Goal: Task Accomplishment & Management: Complete application form

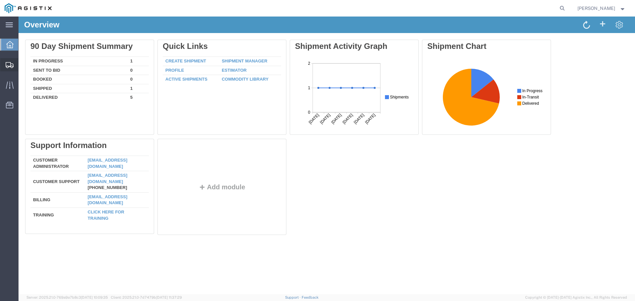
click at [0, 0] on span "Create Shipment" at bounding box center [0, 0] width 0 height 0
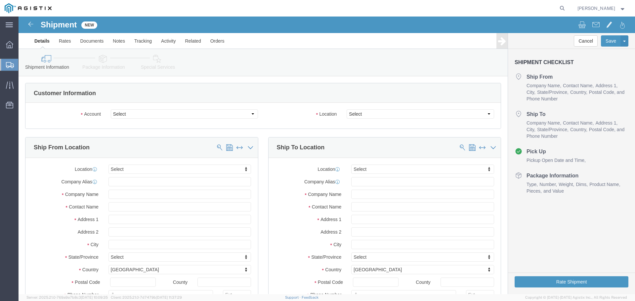
select select
click select "Select Advanced Tower Components PG&E"
select select "9596"
click select "Select Advanced Tower Components PG&E"
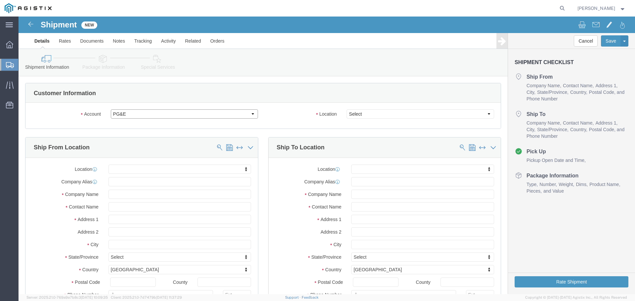
select select "PURCHORD"
select select
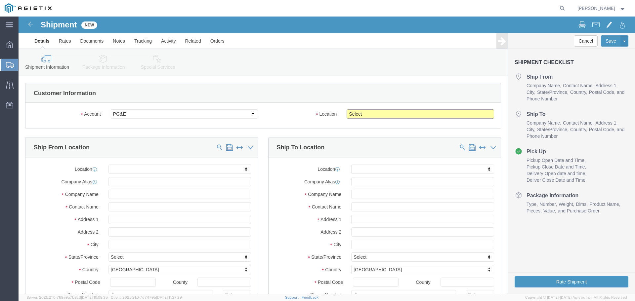
click select "Select All Others [GEOGRAPHIC_DATA] [GEOGRAPHIC_DATA] [GEOGRAPHIC_DATA] [GEOGRA…"
select select "23082"
click select "Select All Others [GEOGRAPHIC_DATA] [GEOGRAPHIC_DATA] [GEOGRAPHIC_DATA] [GEOGRA…"
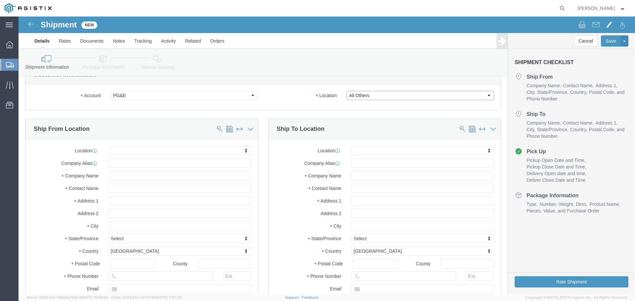
scroll to position [66, 0]
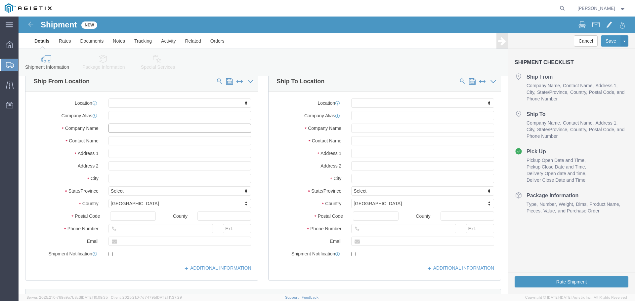
click input "text"
type input "Advanced Tower Components"
type input "[PERSON_NAME]"
type input "[STREET_ADDRESS]"
select select
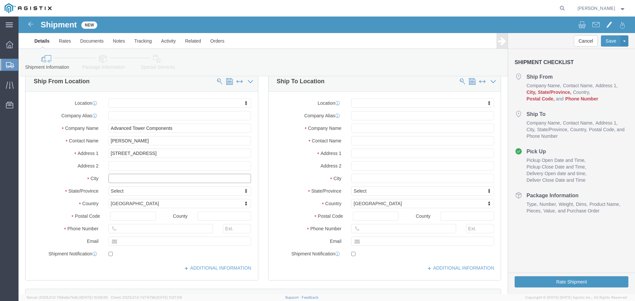
click input "text"
type input "[GEOGRAPHIC_DATA]"
select select
type input "O"
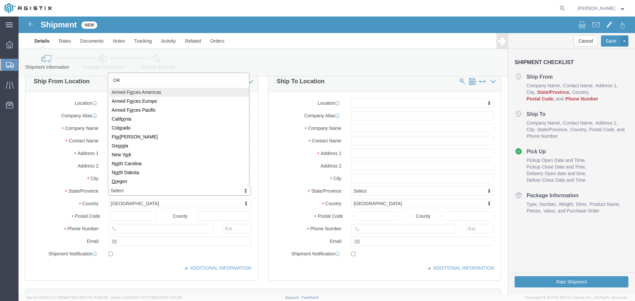
type input "OR"
select select
select select "OR"
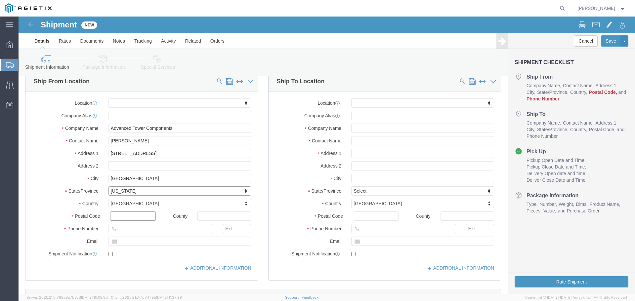
click input "text"
type input "97301"
select select
click input "text"
type input "5035400777"
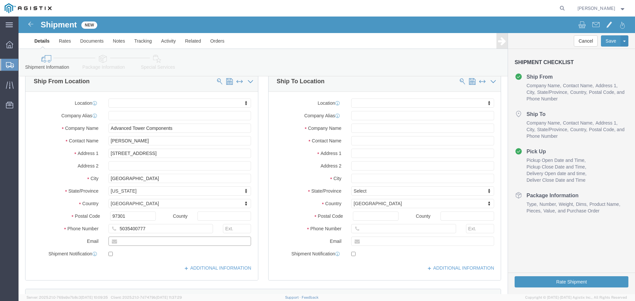
click input "text"
type input "[EMAIL_ADDRESS][DOMAIN_NAME]"
checkbox input "true"
click input "text"
paste input "Graybar Electric"
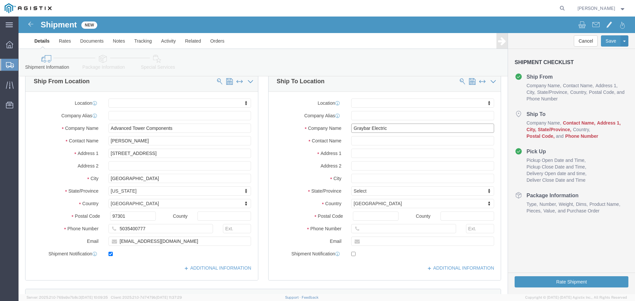
type input "Graybar Electric"
click input "text"
paste input "[PERSON_NAME]"
type input "[PERSON_NAME]"
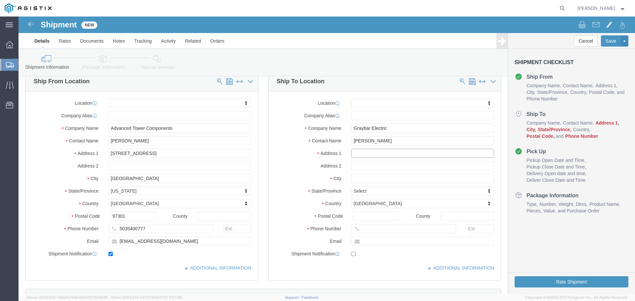
click input "text"
paste input "[STREET_ADDRESS]"
type input "[STREET_ADDRESS]"
select select
click input "Postal Code"
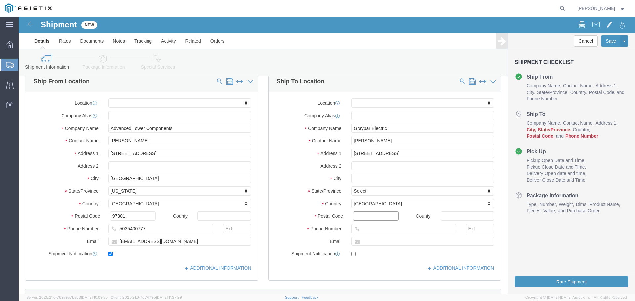
paste input "93725"
type input "93725"
select select
click input "text"
type input "f"
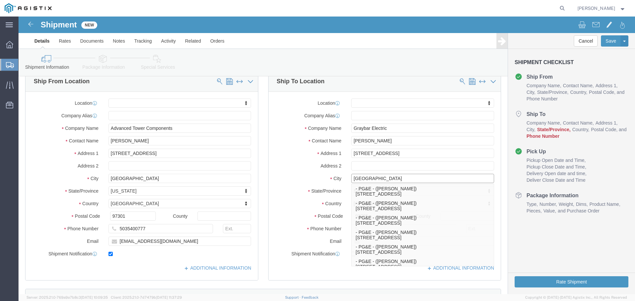
type input "[GEOGRAPHIC_DATA]"
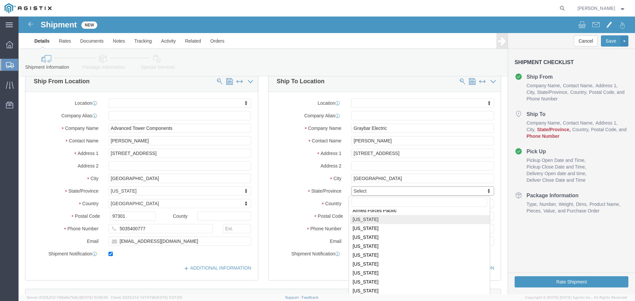
select select
select select "CA"
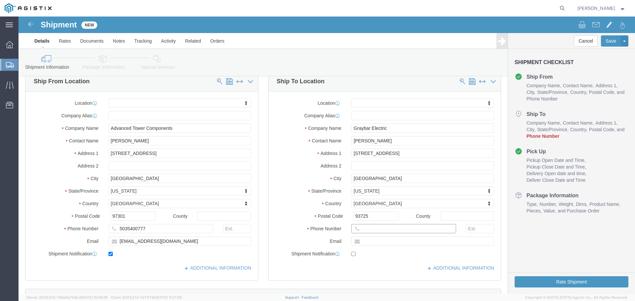
click input "text"
paste input "[PHONE_NUMBER]"
type input "[PHONE_NUMBER]"
click input "text"
paste input "<[PERSON_NAME][EMAIL_ADDRESS][PERSON_NAME][DOMAIN_NAME]>"
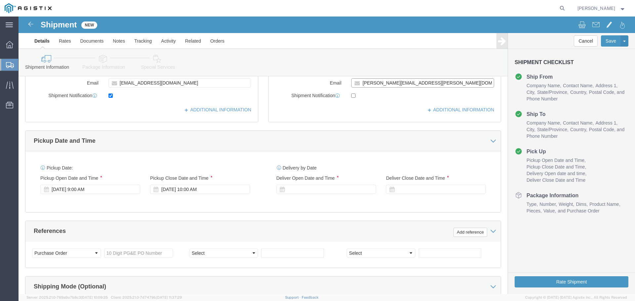
scroll to position [231, 0]
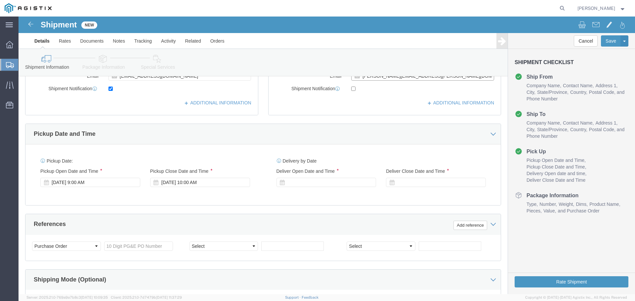
type input "[PERSON_NAME][EMAIL_ADDRESS][PERSON_NAME][DOMAIN_NAME]"
checkbox input "true"
click label "Delivery by Date"
click div "[DATE] 10:00 AM"
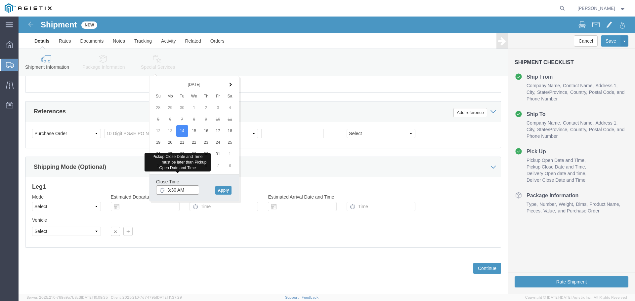
click input "3:30 AM"
type input "3:30 PM"
click button "Apply"
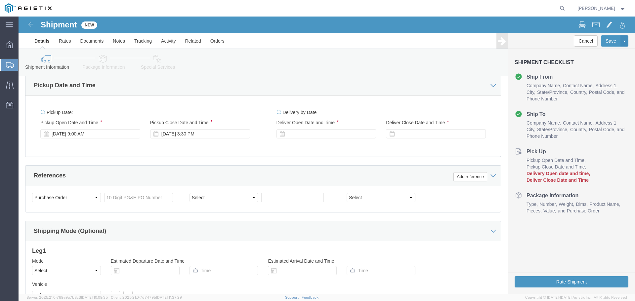
scroll to position [245, 0]
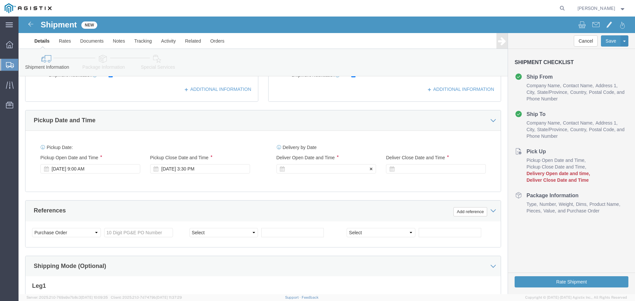
click icon
click div
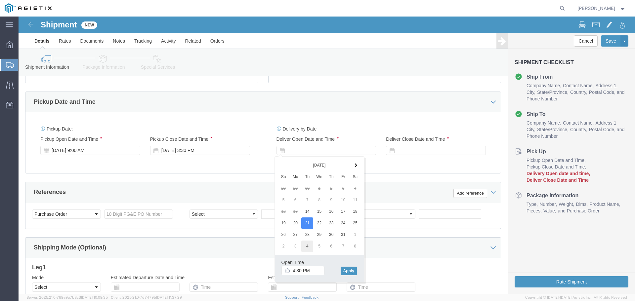
scroll to position [278, 0]
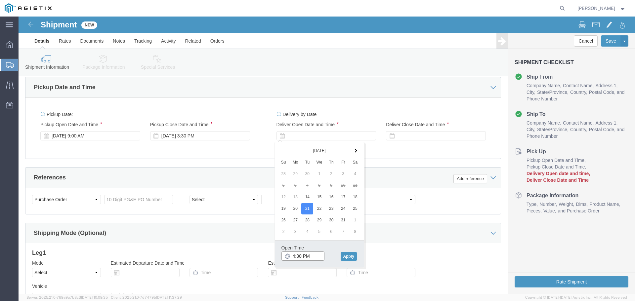
click input "4:30 PM"
click input "8:30 PM"
click input "8:00 PM"
type input "8:00 AM"
click button "Apply"
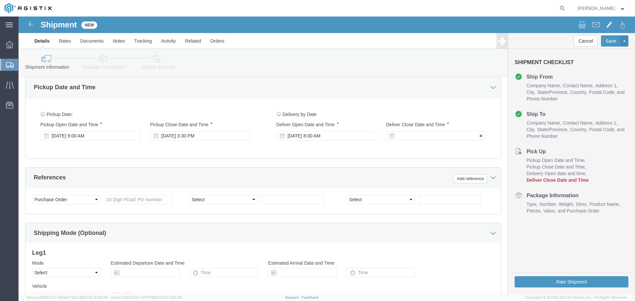
click div
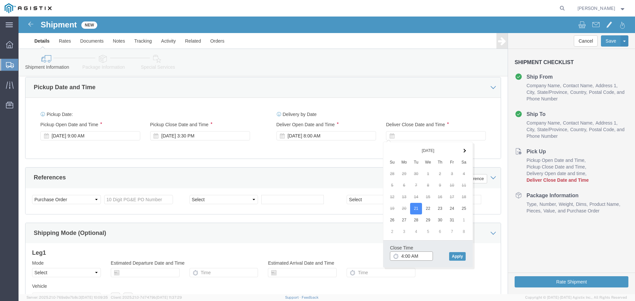
click input "4:00 AM"
type input "4:00 PM"
click button "Apply"
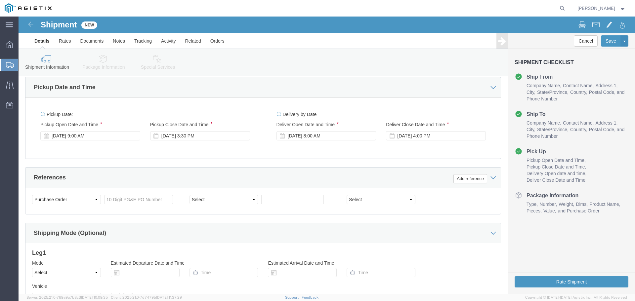
click div "Delivery by Date Delivery Start Date Delivery Start Time Deliver Open Date and …"
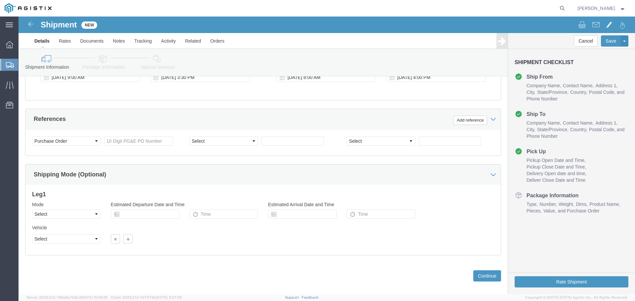
scroll to position [344, 0]
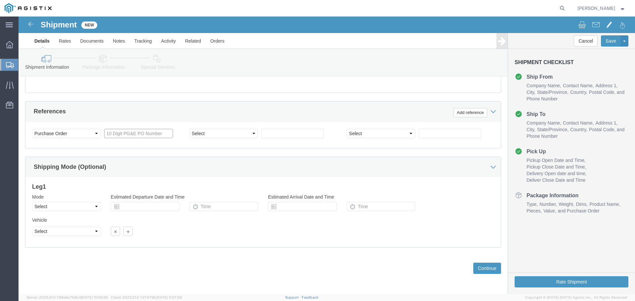
click input "text"
type input "3501421296"
click select "Select Account Type Activity ID Airline Appointment Number ASN Batch Request # …"
select select "JOBNUM"
click select "Select Account Type Activity ID Airline Appointment Number ASN Batch Request # …"
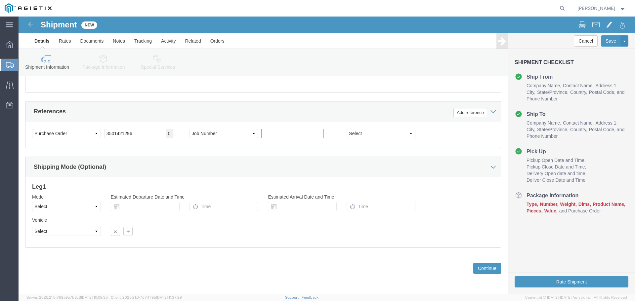
click input "text"
type input "ATC# 176440"
click button "Continue"
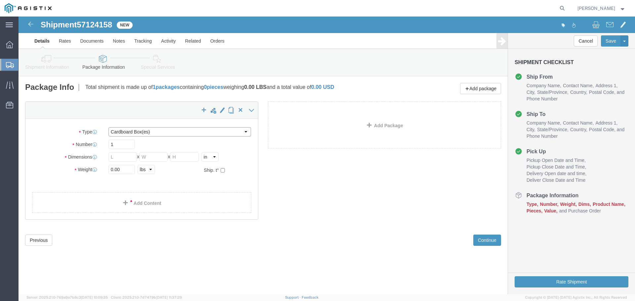
click select "Select Bulk Bundle(s) Cardboard Box(es) Carton(s) Crate(s) Drum(s) (Fiberboard)…"
select select "PSNS"
click select "Select Bulk Bundle(s) Cardboard Box(es) Carton(s) Crate(s) Drum(s) (Fiberboard)…"
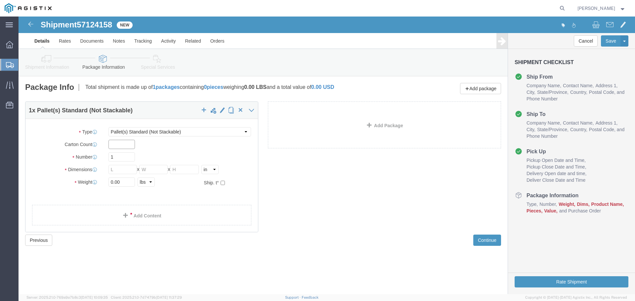
click input "text"
type input "8"
click input "text"
type input "56"
type input "45"
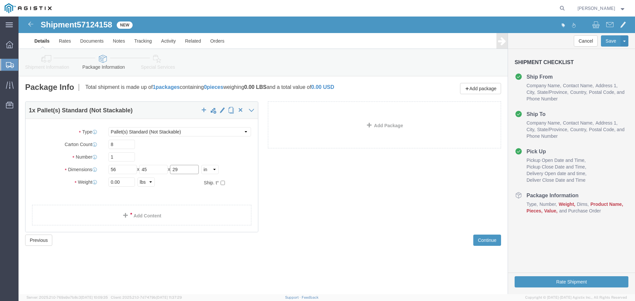
type input "29"
click input "0.00"
type input "240"
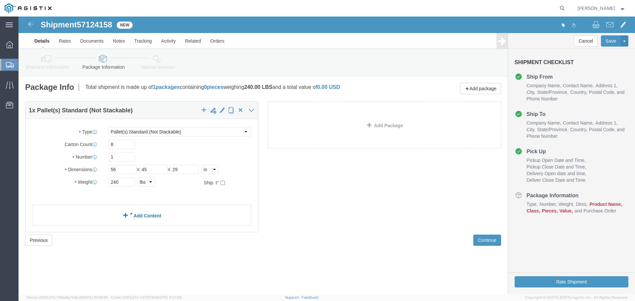
click link "Add Content"
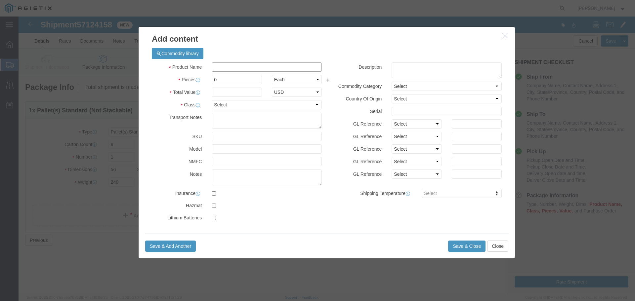
click input "text"
paste input "AT-WRNO44"
type input "AT-WRNO44"
click input "0"
type input "8"
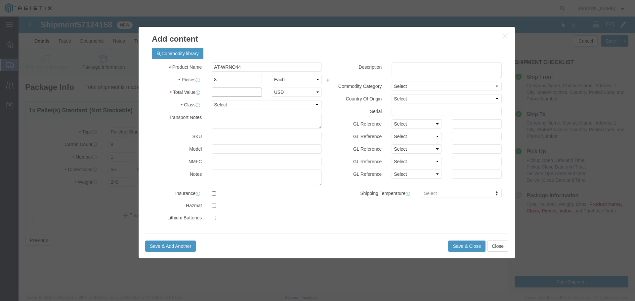
click input "text"
paste input "4,150.56"
type input "4,150.56"
click select "Select 50 55 60 65 70 85 92.5 100 125 175 250 300 400"
select select "175"
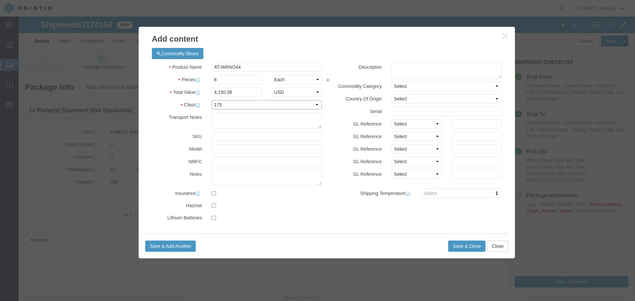
click select "Select 50 55 60 65 70 85 92.5 100 125 175 250 300 400"
click button "Save & Close"
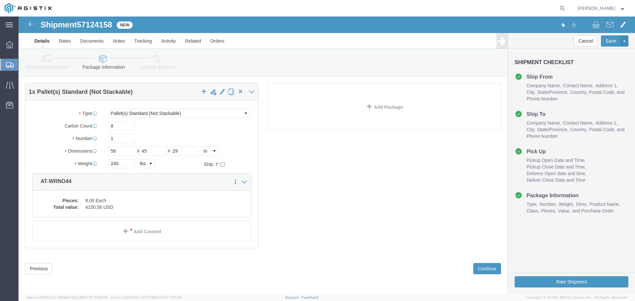
scroll to position [19, 0]
click button "Continue"
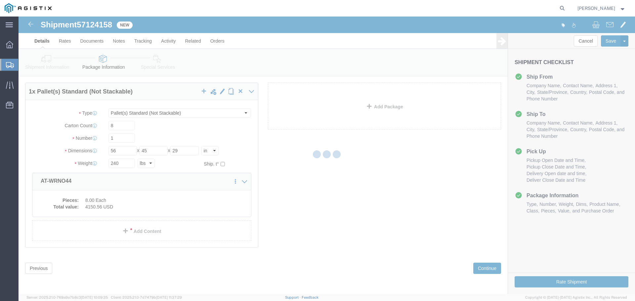
select select
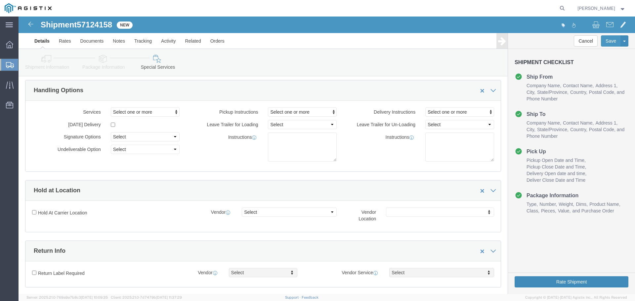
click button "Rate Shipment"
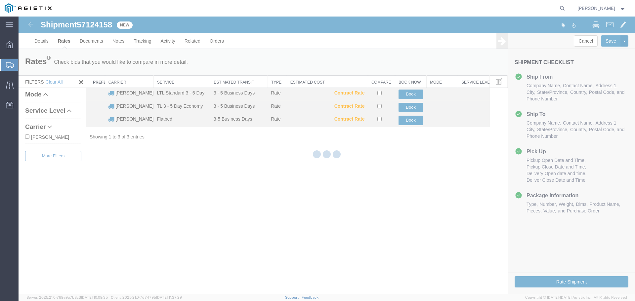
scroll to position [0, 0]
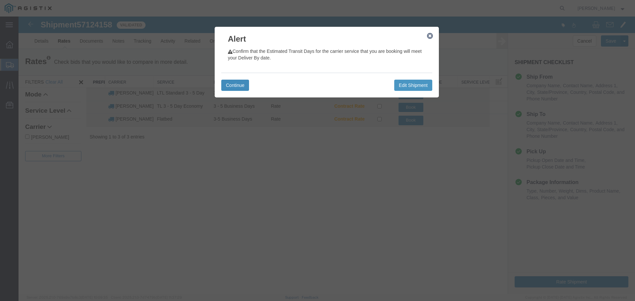
click at [233, 82] on button "Continue" at bounding box center [235, 85] width 28 height 11
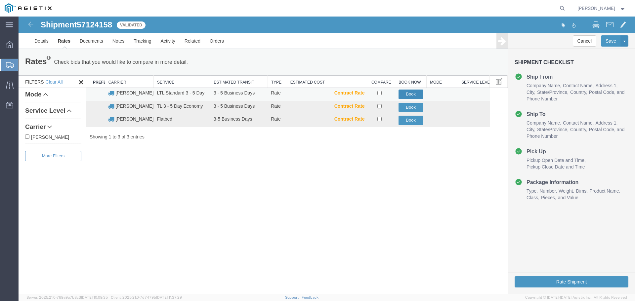
click at [406, 95] on button "Book" at bounding box center [410, 95] width 25 height 10
